Goal: Communication & Community: Share content

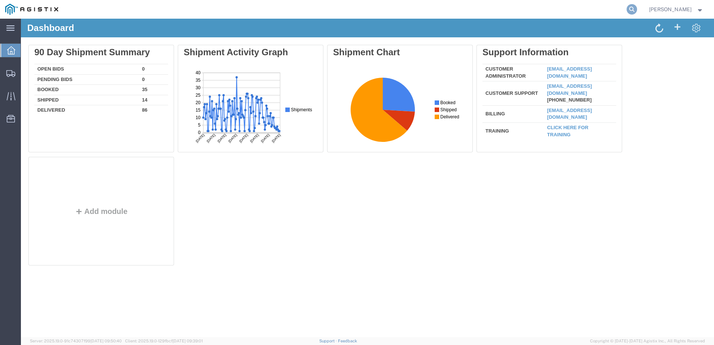
click at [637, 7] on icon at bounding box center [631, 9] width 10 height 10
click at [491, 9] on input "search" at bounding box center [512, 9] width 227 height 18
paste input "56669102"
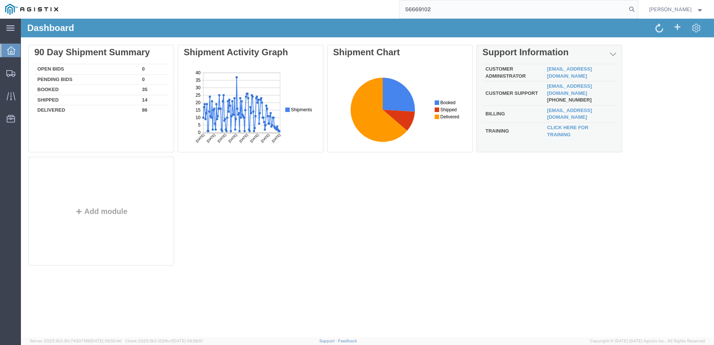
type input "56669102"
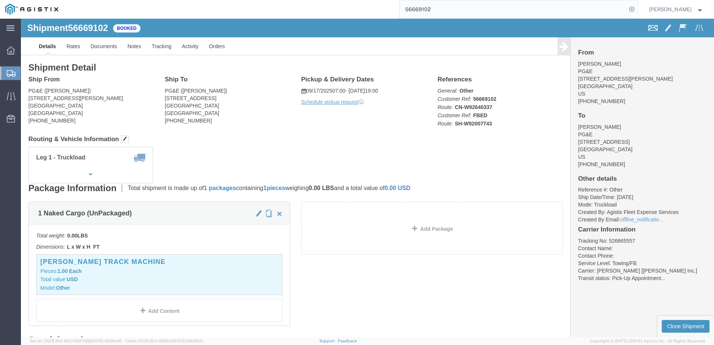
click span
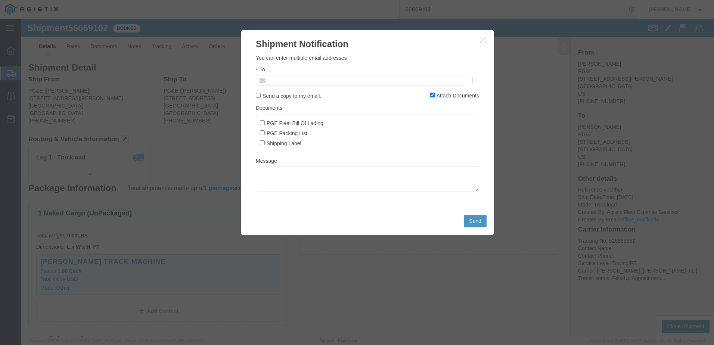
click input "text"
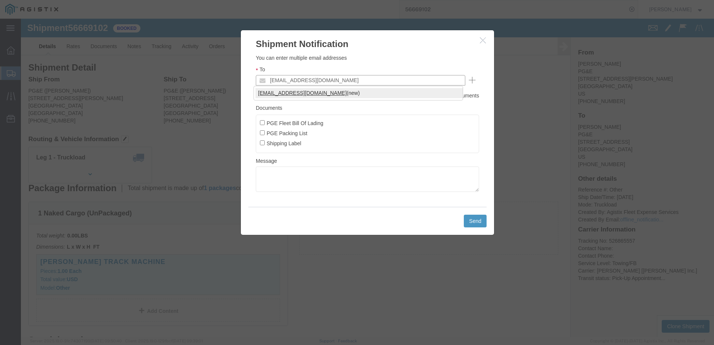
type input "[EMAIL_ADDRESS][DOMAIN_NAME]"
click input "PGE Fleet Bill Of Lading"
checkbox input "true"
click button "Send"
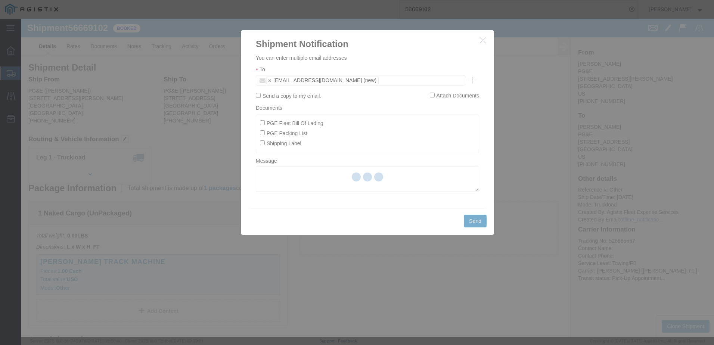
checkbox input "false"
